Goal: Task Accomplishment & Management: Use online tool/utility

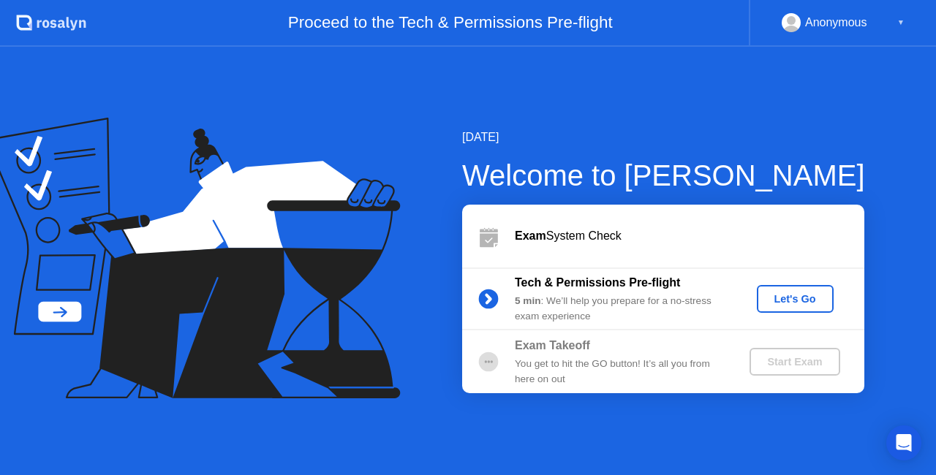
click at [785, 299] on div "Let's Go" at bounding box center [794, 299] width 65 height 12
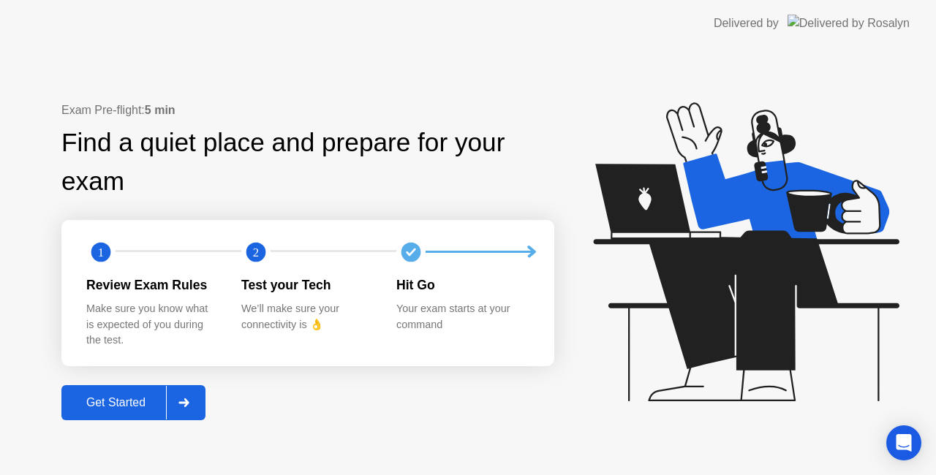
click at [140, 403] on div "Get Started" at bounding box center [116, 402] width 100 height 13
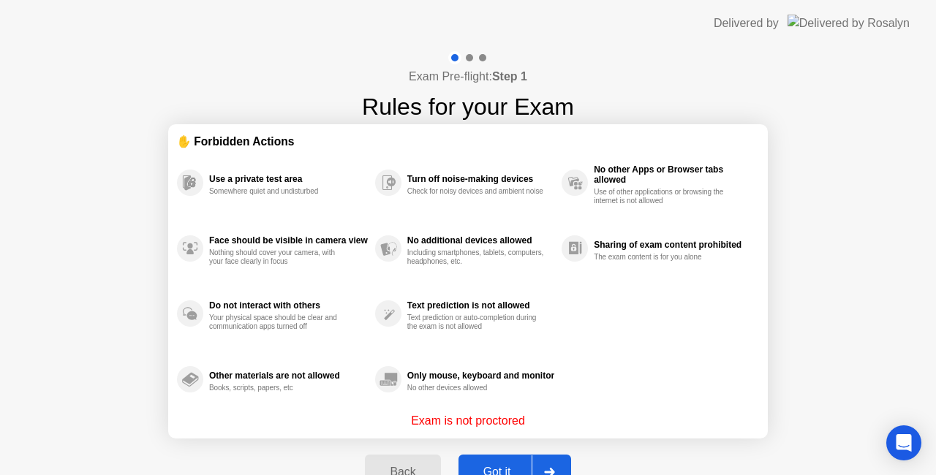
click at [498, 466] on div "Got it" at bounding box center [497, 472] width 69 height 13
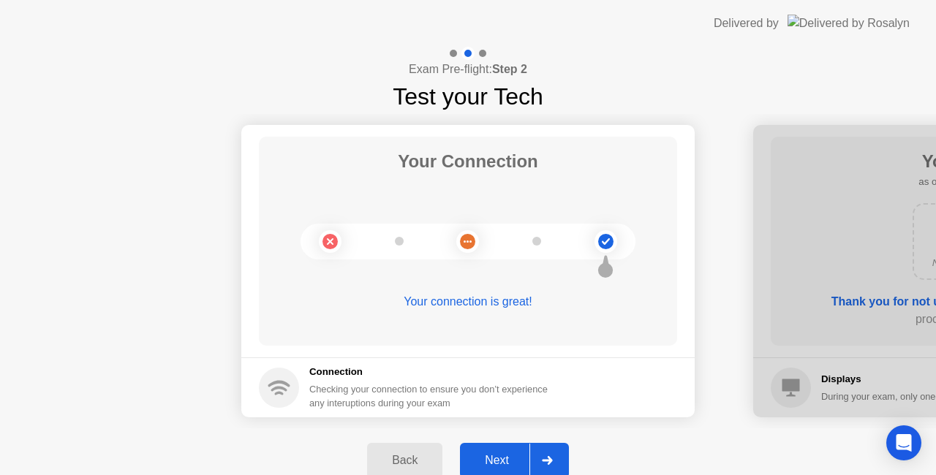
click at [512, 455] on div "Next" at bounding box center [496, 460] width 65 height 13
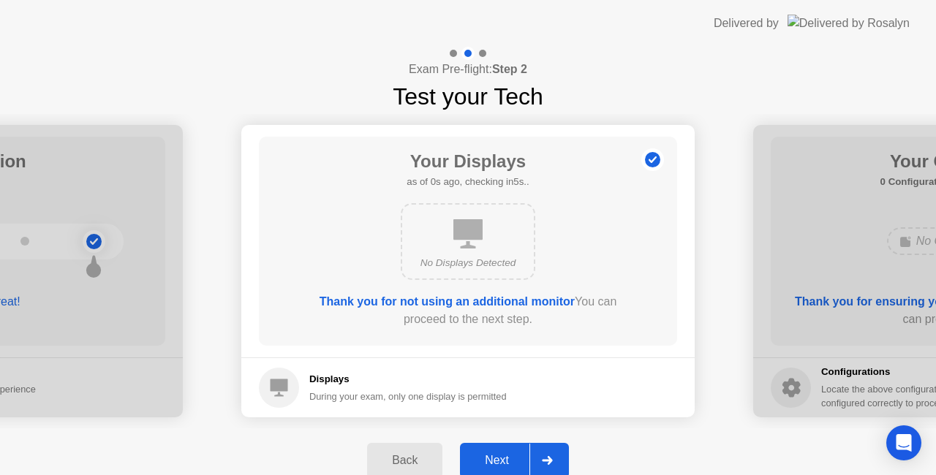
click at [509, 460] on div "Next" at bounding box center [496, 460] width 65 height 13
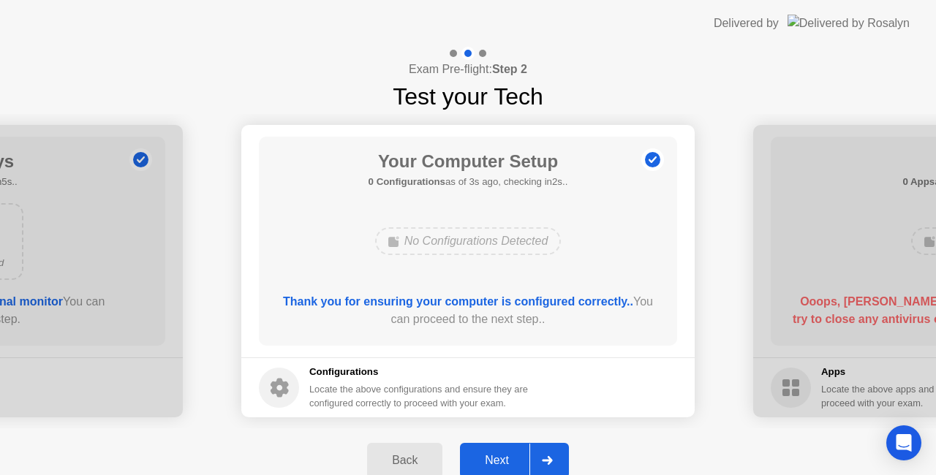
click at [509, 458] on div "Next" at bounding box center [496, 460] width 65 height 13
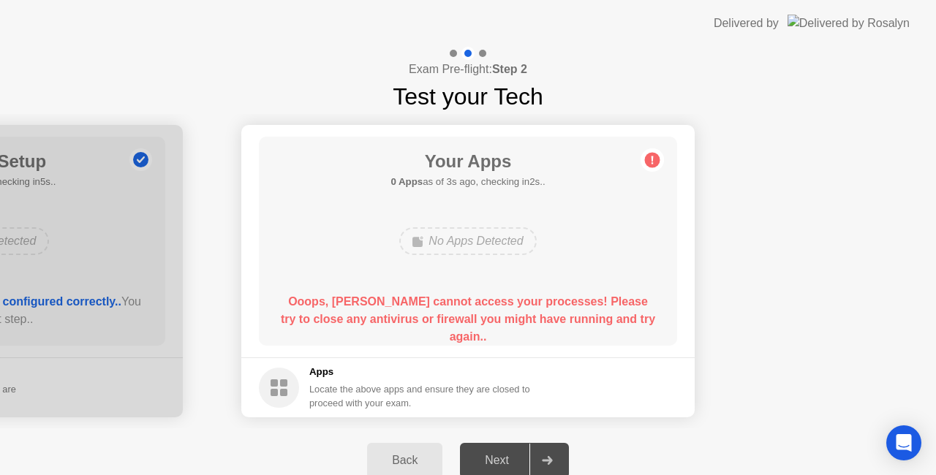
click at [278, 253] on div "Your Apps 0 Apps as of 3s ago, checking in2s.. No Apps Detected Ooops, [PERSON_…" at bounding box center [468, 241] width 418 height 209
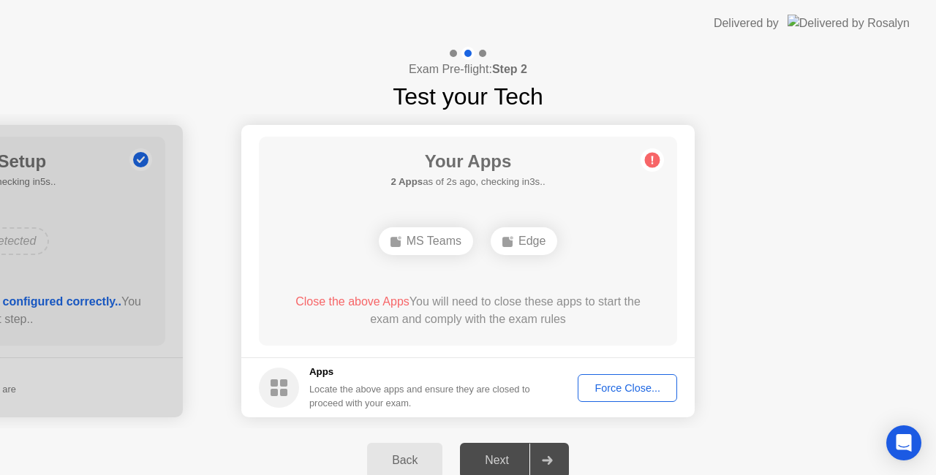
click at [630, 387] on div "Force Close..." at bounding box center [627, 388] width 89 height 12
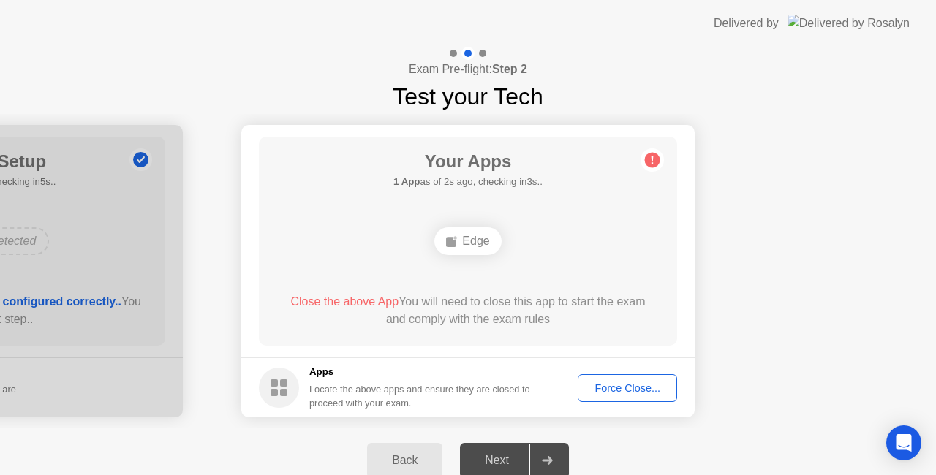
click at [652, 209] on div "Your Apps 1 App as of 2s ago, checking in3s.. Edge Close the above App You will…" at bounding box center [468, 241] width 418 height 209
click at [626, 387] on div "Force Close..." at bounding box center [627, 388] width 89 height 12
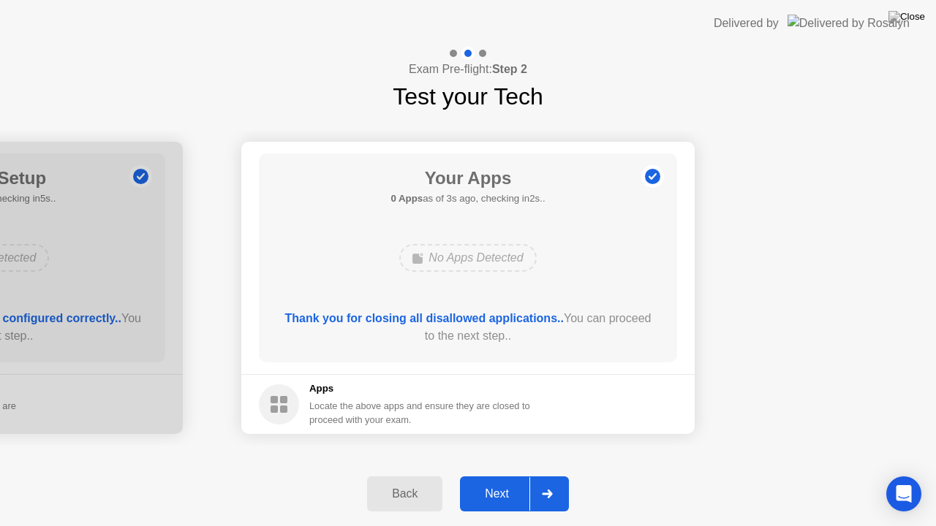
click at [498, 474] on div "Next" at bounding box center [496, 494] width 65 height 13
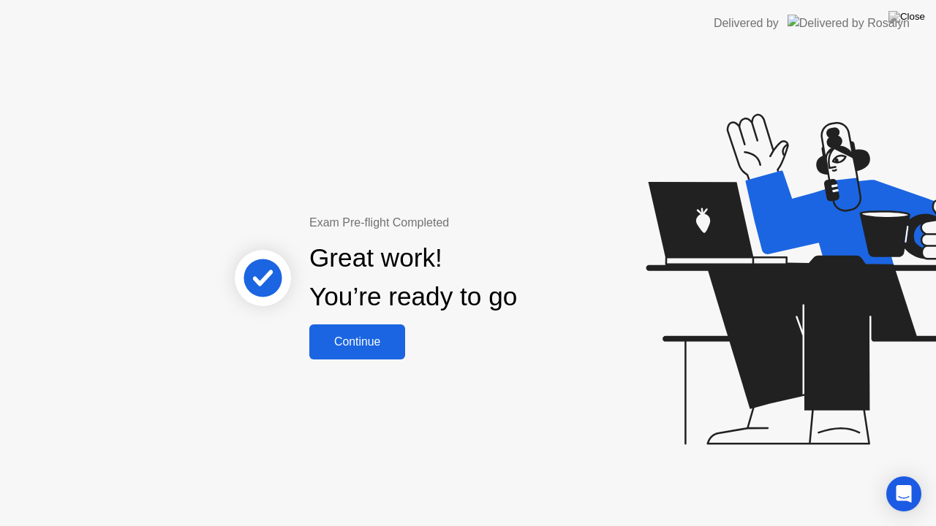
click at [367, 341] on div "Continue" at bounding box center [357, 341] width 87 height 13
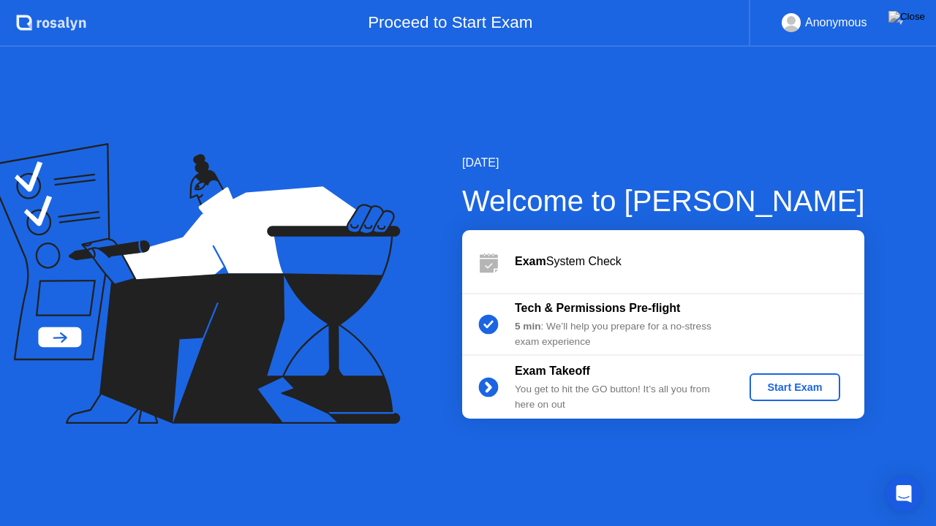
click at [792, 382] on div "Start Exam" at bounding box center [794, 388] width 78 height 12
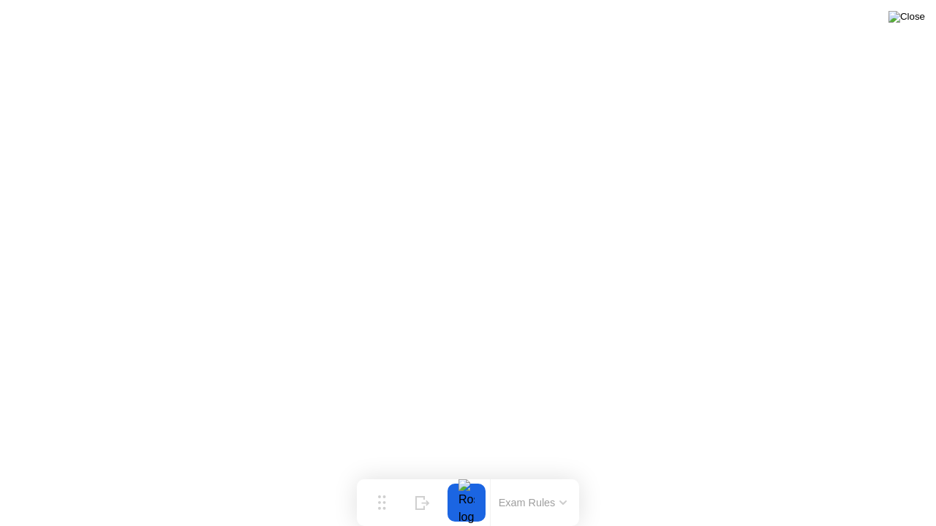
click at [908, 23] on img at bounding box center [906, 17] width 37 height 12
click at [468, 474] on div at bounding box center [466, 503] width 31 height 38
click at [905, 22] on button at bounding box center [906, 16] width 44 height 19
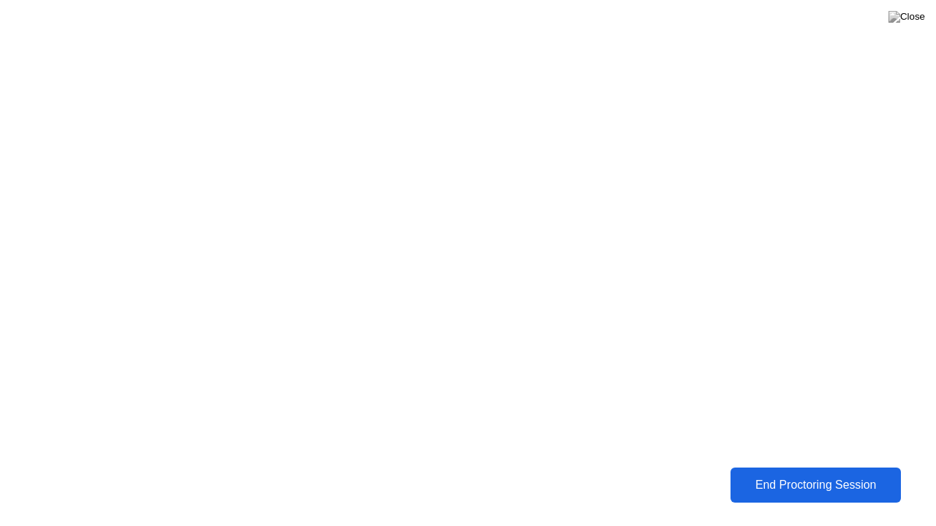
click at [784, 474] on div "End Proctoring Session" at bounding box center [815, 485] width 172 height 14
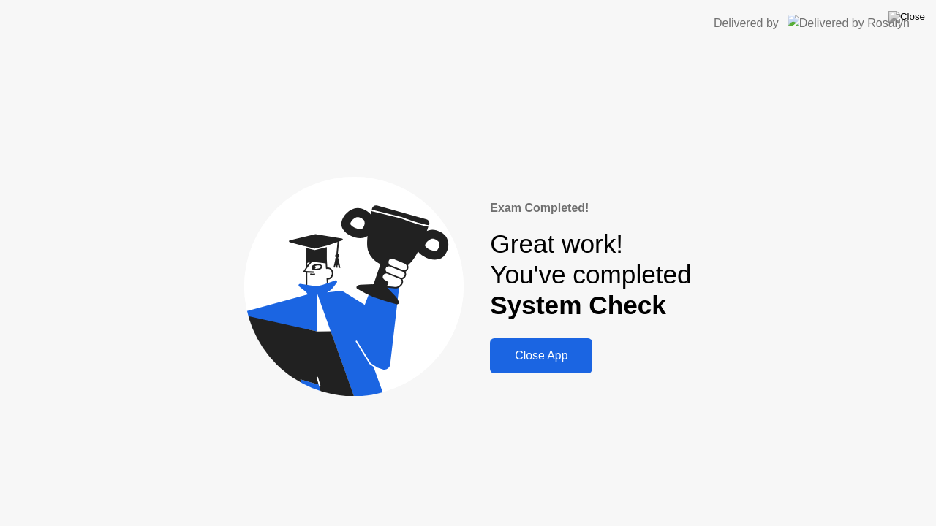
click at [560, 354] on div "Close App" at bounding box center [541, 355] width 94 height 13
